Goal: Book appointment/travel/reservation

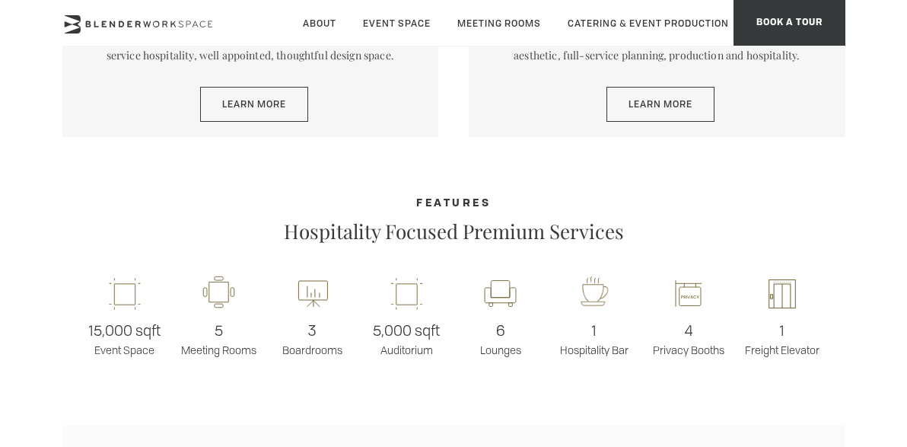
scroll to position [893, 0]
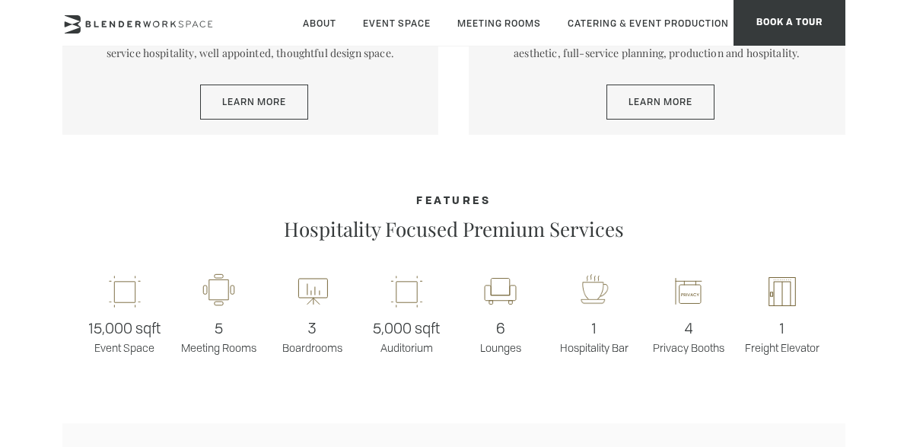
click at [684, 126] on div "Event Spaces Award-winning event venue featuring a classic contemporary aesthet…" at bounding box center [657, 51] width 377 height 168
click at [684, 81] on div "Event Spaces Award-winning event venue featuring a classic contemporary aesthet…" at bounding box center [657, 51] width 377 height 168
click at [684, 97] on link "Learn More" at bounding box center [660, 101] width 108 height 35
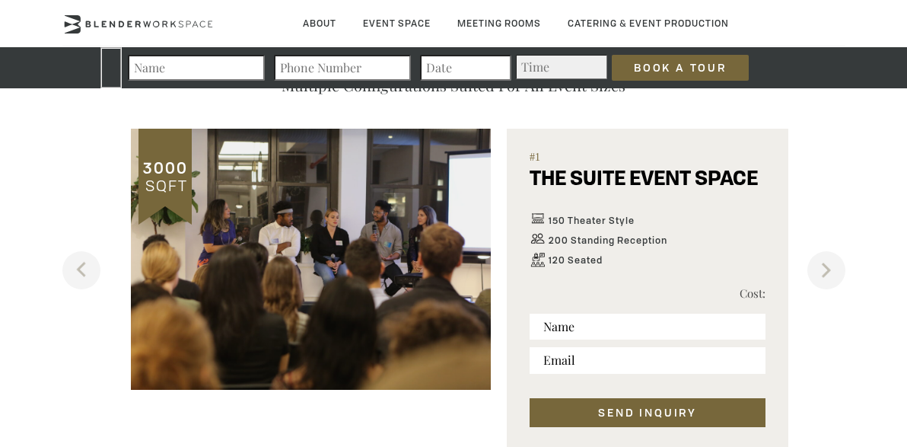
scroll to position [867, 0]
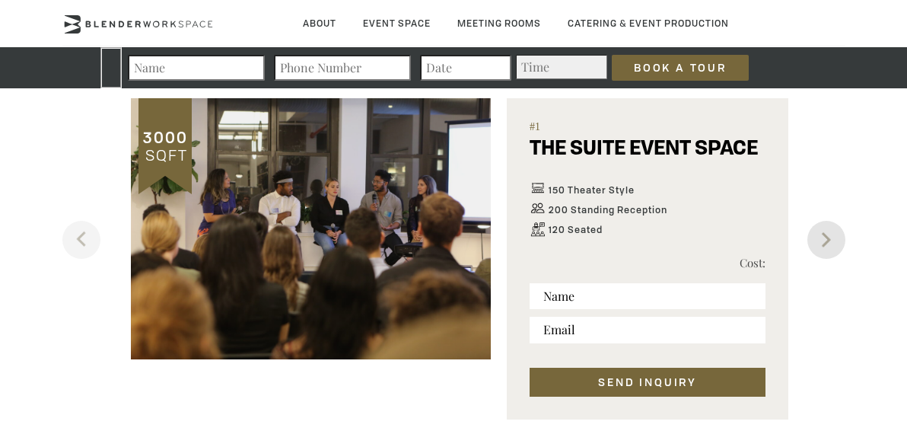
click at [823, 247] on button "Next" at bounding box center [826, 240] width 38 height 38
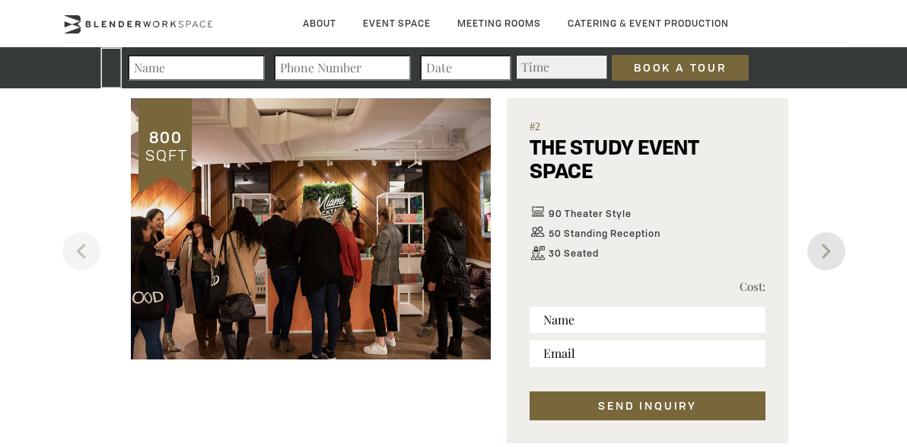
click at [823, 246] on button "Next" at bounding box center [826, 251] width 38 height 38
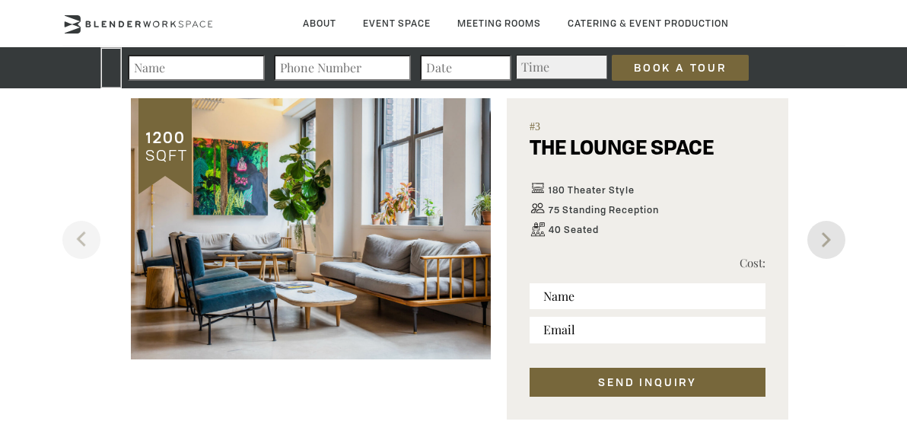
click at [823, 246] on button "Next" at bounding box center [826, 240] width 38 height 38
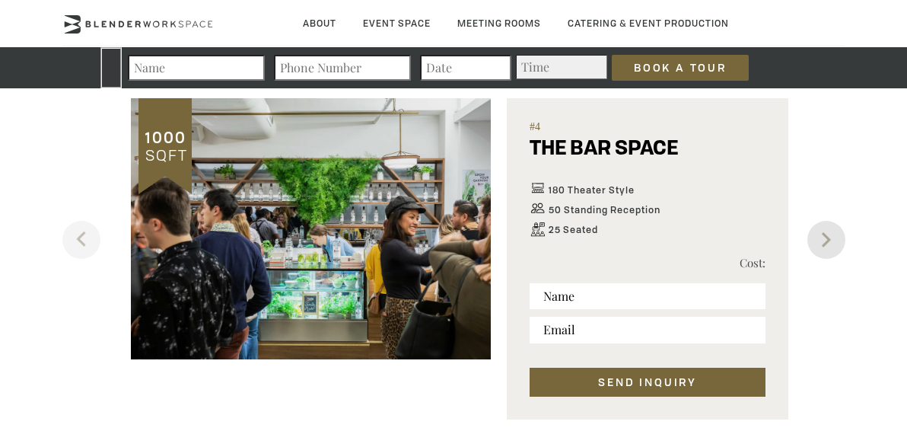
click at [823, 246] on button "Next" at bounding box center [826, 240] width 38 height 38
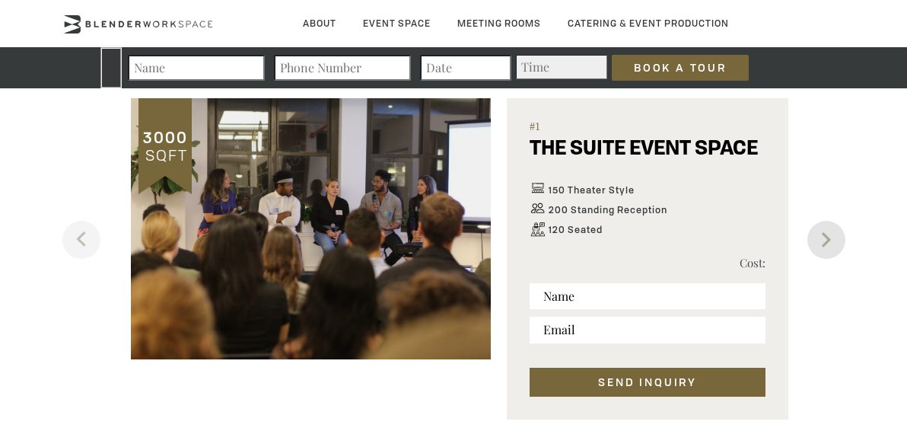
click at [823, 246] on button "Next" at bounding box center [826, 240] width 38 height 38
